Goal: Check status: Check status

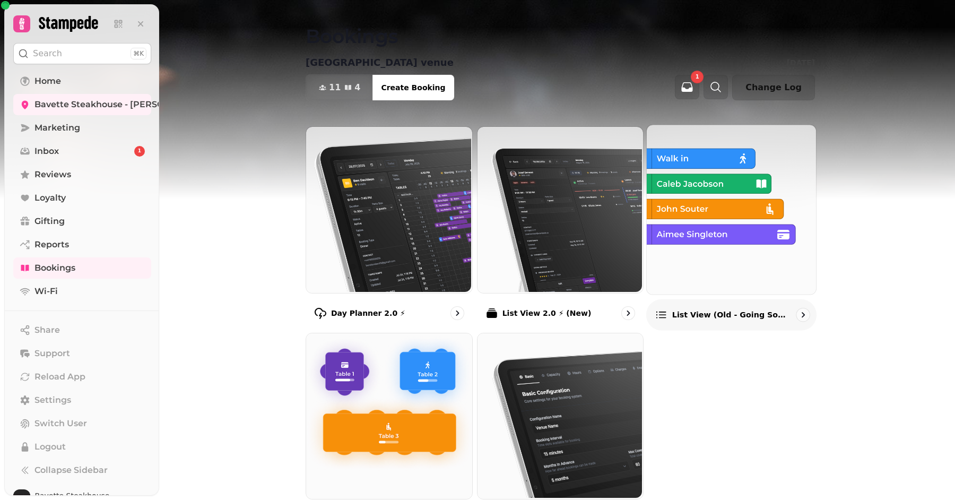
scroll to position [67, 0]
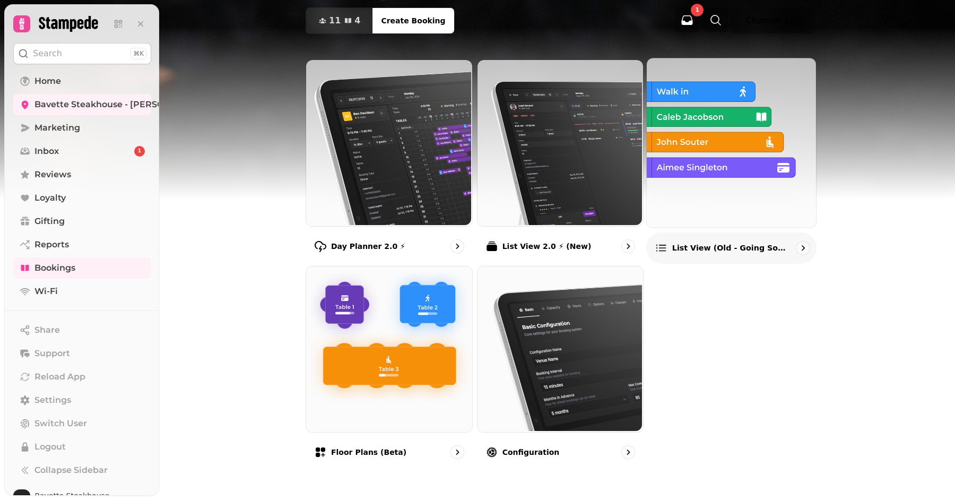
click at [722, 242] on p "List view (Old - going soon)" at bounding box center [730, 247] width 117 height 11
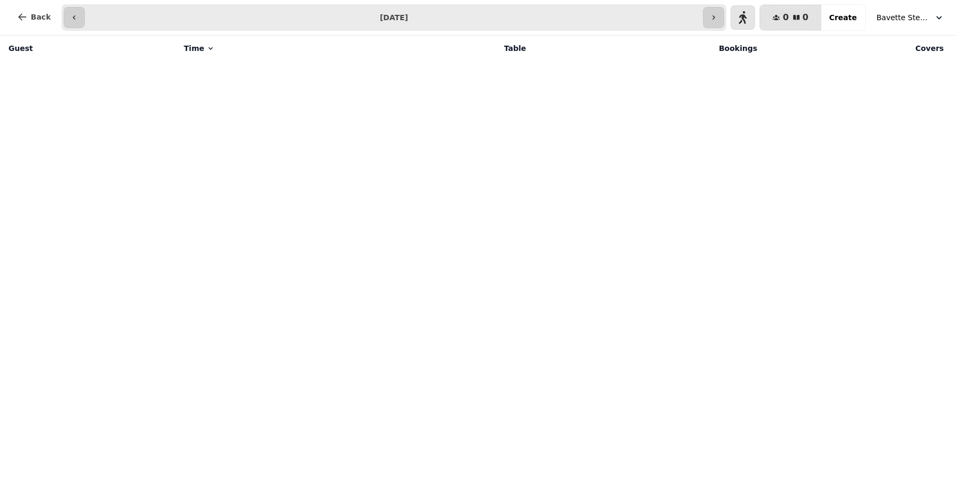
click at [909, 16] on span "Bavette Steakhouse - [PERSON_NAME]" at bounding box center [902, 17] width 53 height 11
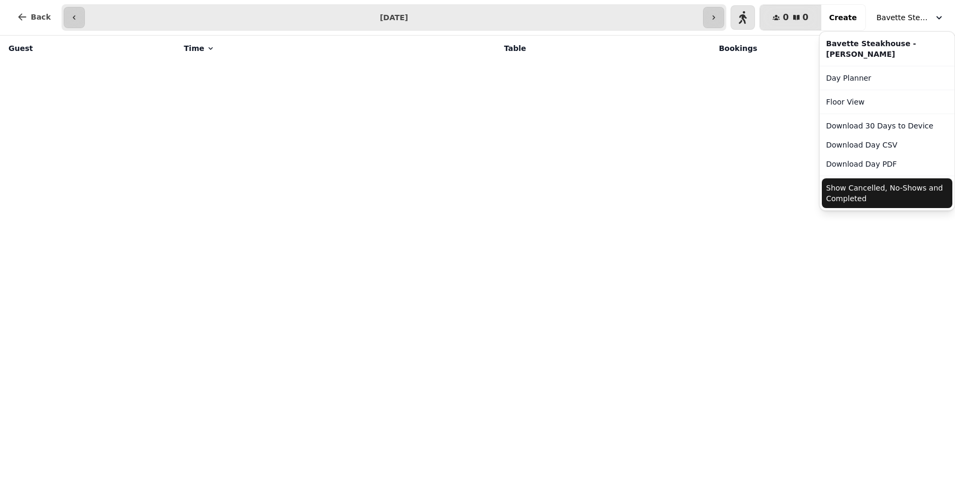
click at [869, 195] on button "Show Cancelled, No-Shows and Completed" at bounding box center [887, 193] width 131 height 30
